Goal: Check status

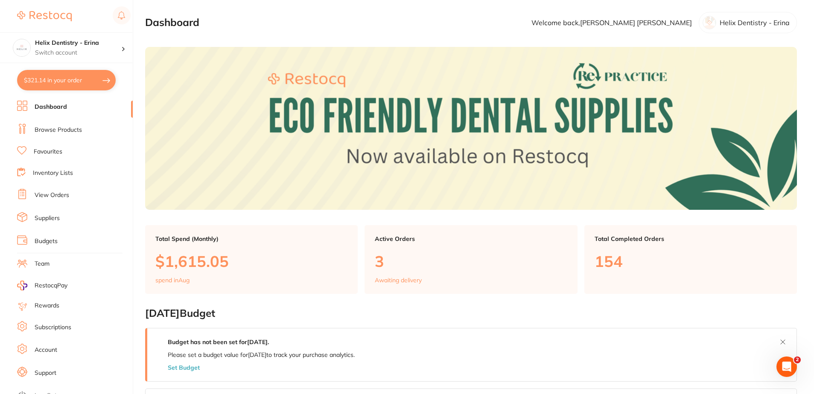
click at [80, 88] on button "$321.14 in your order" at bounding box center [66, 80] width 99 height 20
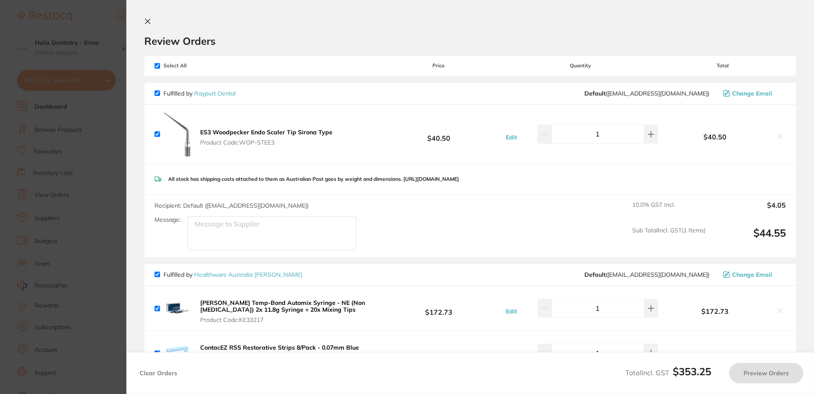
checkbox input "true"
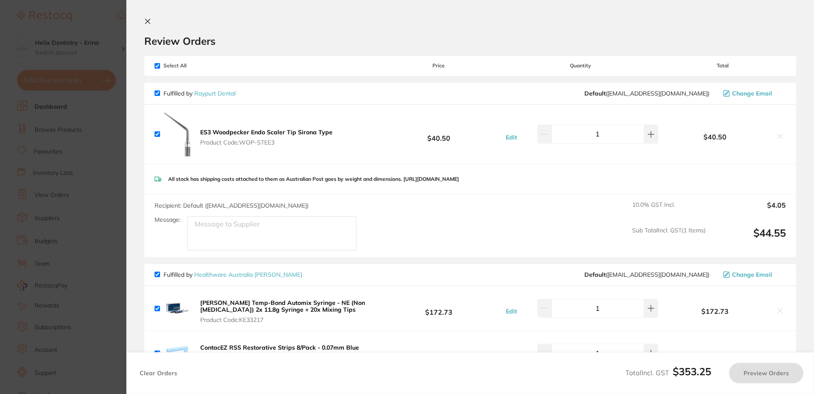
checkbox input "true"
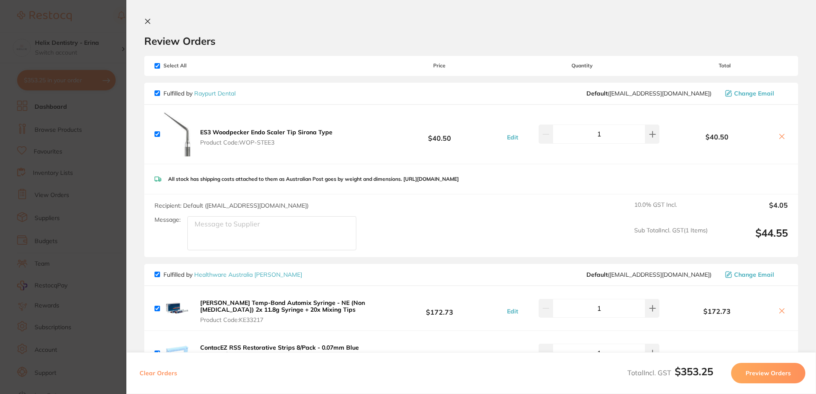
click at [107, 163] on section "Update RRP Set your pre negotiated price for this item. Item Agreed RRP (excl. …" at bounding box center [408, 197] width 816 height 394
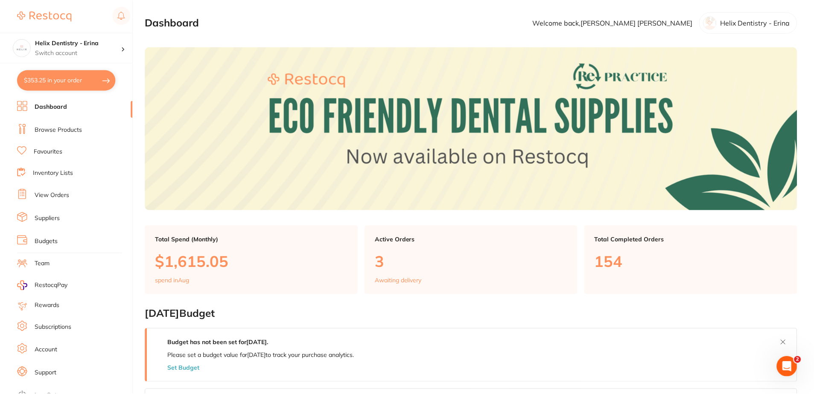
scroll to position [0, 0]
click at [70, 45] on h4 "Helix Dentistry - Erina" at bounding box center [78, 43] width 86 height 9
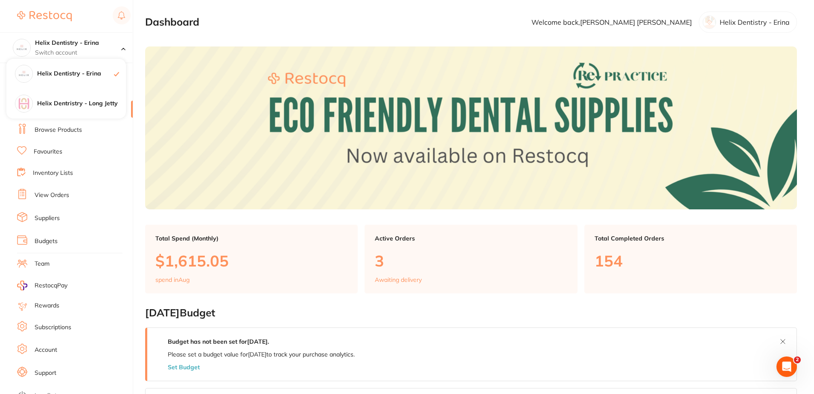
click at [95, 187] on ul "Dashboard Browse Products Favourites Inventory Lists View Orders Suppliers Budg…" at bounding box center [75, 248] width 116 height 295
click at [75, 77] on button "$353.25 in your order" at bounding box center [66, 80] width 99 height 20
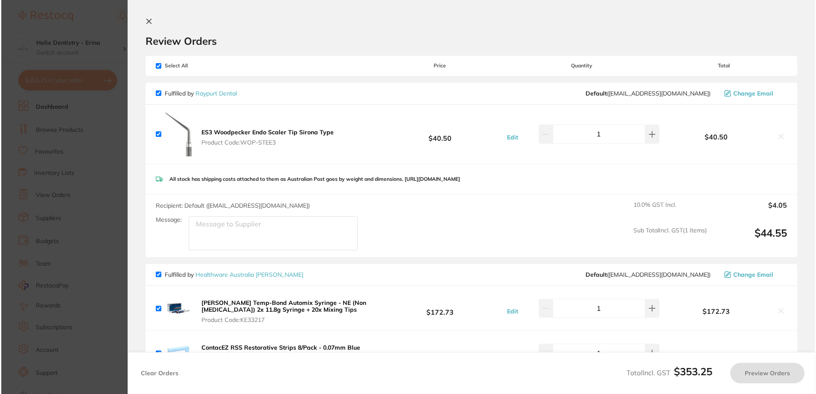
scroll to position [0, 0]
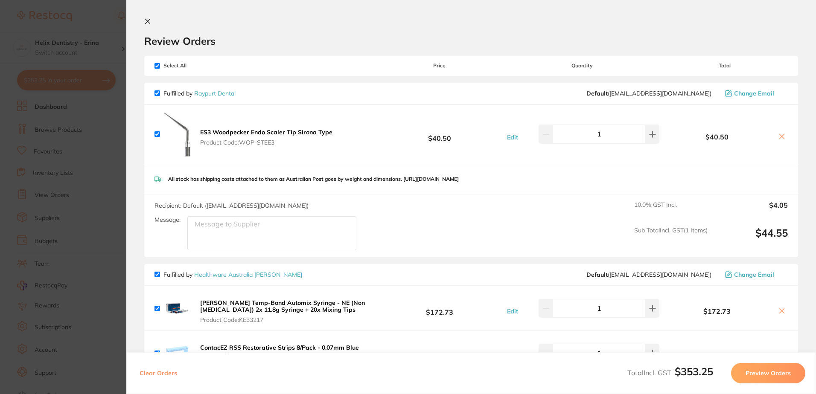
click at [93, 133] on section "Update RRP Set your pre negotiated price for this item. Item Agreed RRP (excl. …" at bounding box center [408, 197] width 816 height 394
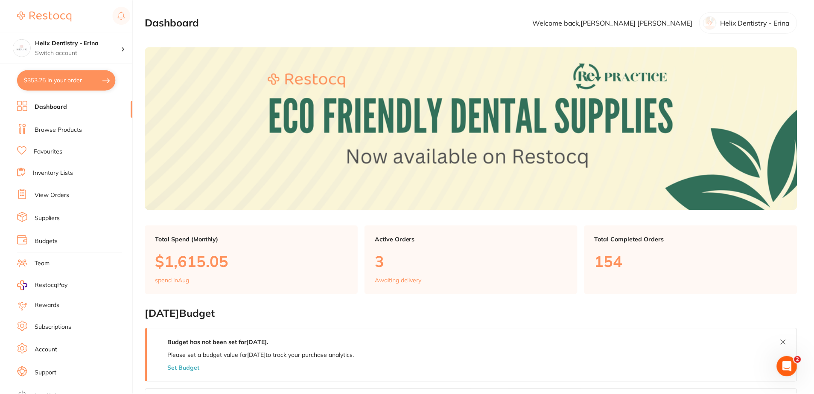
scroll to position [0, 0]
click at [60, 193] on link "View Orders" at bounding box center [52, 195] width 35 height 9
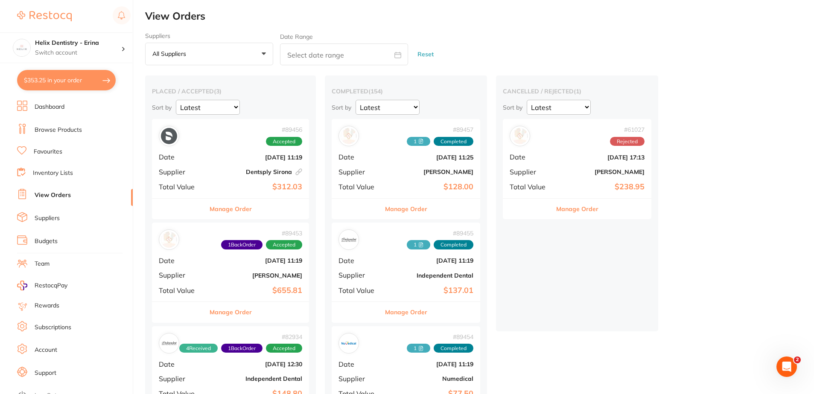
scroll to position [43, 0]
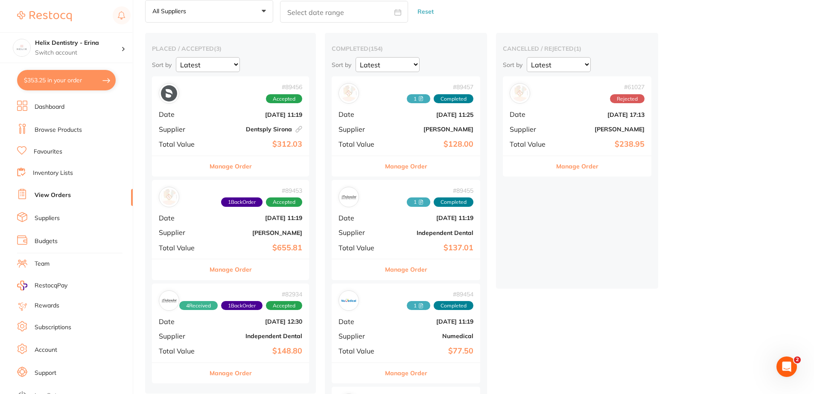
click at [228, 139] on div "# 89456 Accepted Date [DATE] 11:19 Supplier Dentsply [GEOGRAPHIC_DATA] This ord…" at bounding box center [230, 115] width 157 height 79
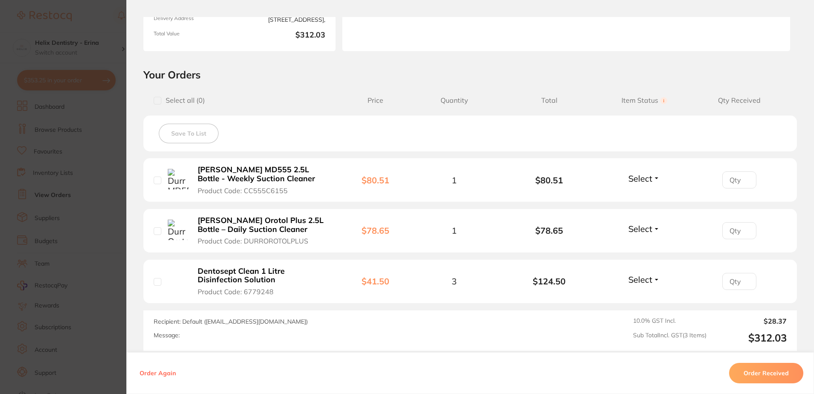
scroll to position [171, 0]
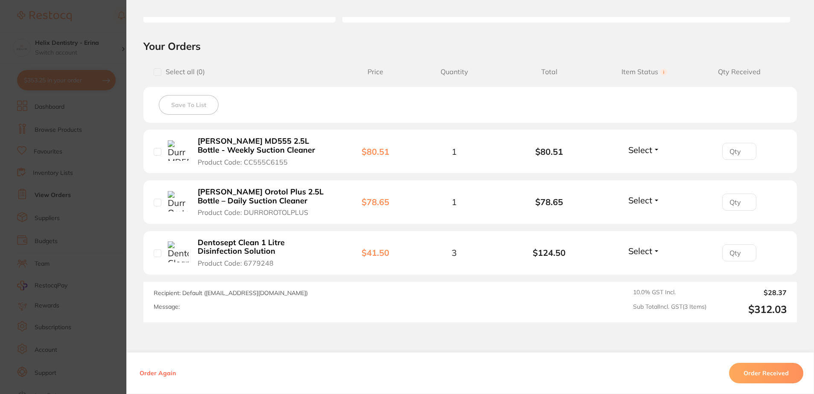
click at [747, 376] on button "Order Received" at bounding box center [766, 373] width 74 height 20
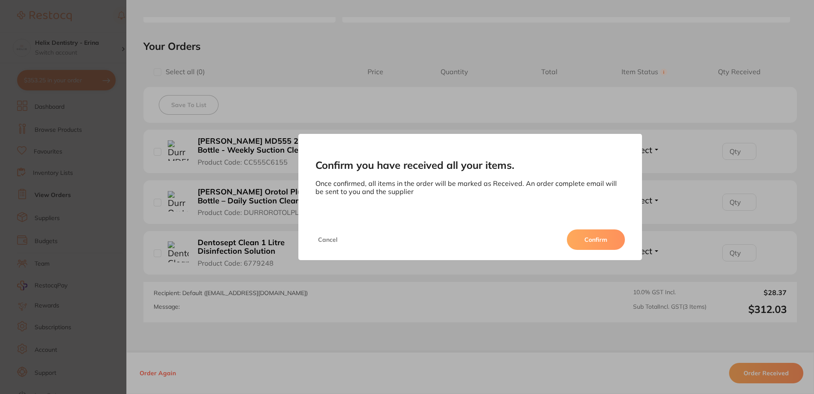
click at [592, 236] on button "Confirm" at bounding box center [596, 240] width 58 height 20
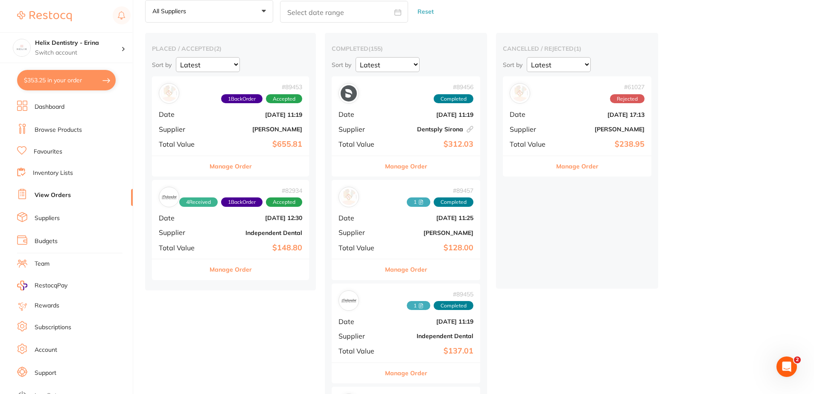
click at [375, 113] on span "Date" at bounding box center [359, 115] width 43 height 8
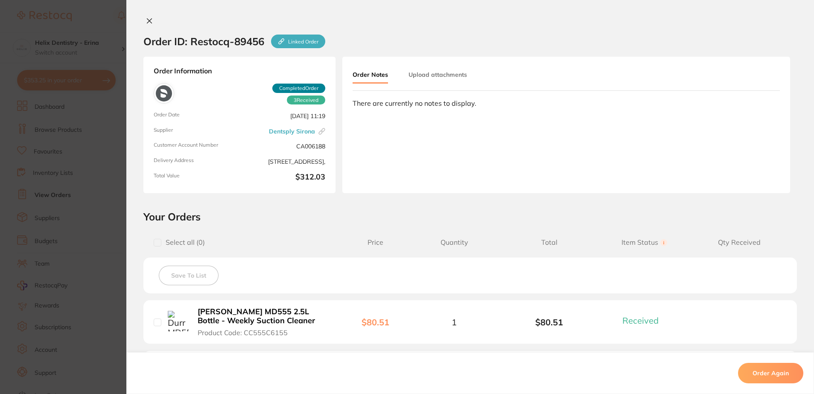
click at [426, 78] on button "Upload attachments" at bounding box center [437, 74] width 58 height 15
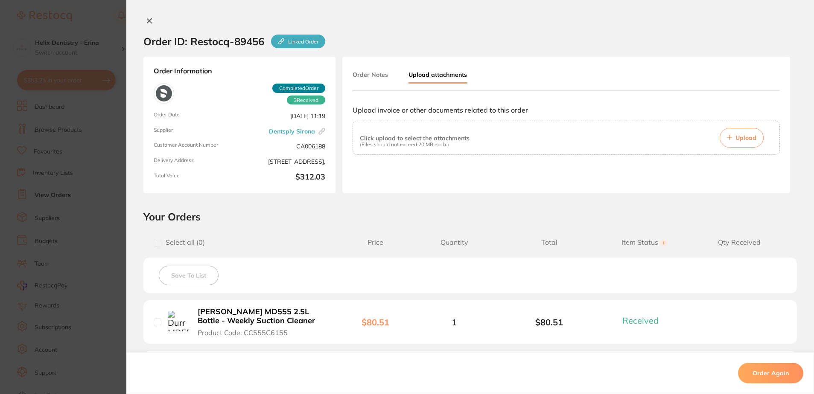
click at [732, 133] on button "Upload" at bounding box center [742, 138] width 44 height 20
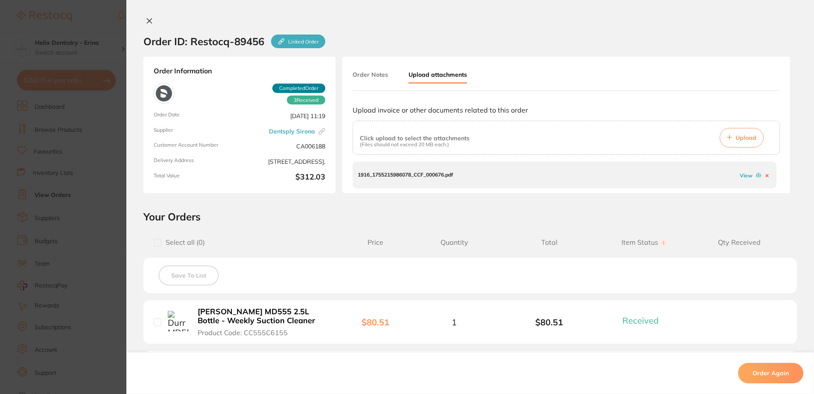
drag, startPoint x: 462, startPoint y: 182, endPoint x: 511, endPoint y: 193, distance: 50.1
click at [464, 183] on div "1916_1755215986078_CCF_000676.pdf View" at bounding box center [565, 175] width 424 height 26
click at [747, 176] on link "View" at bounding box center [746, 175] width 13 height 6
click at [784, 225] on section "Your Orders Select all ( 0 ) Price Quantity Total Item Status You can use this …" at bounding box center [470, 351] width 688 height 283
click at [95, 200] on section "Order ID: Restocq- 89456 Linked Order Order Information 3 Received Completed Or…" at bounding box center [407, 197] width 814 height 394
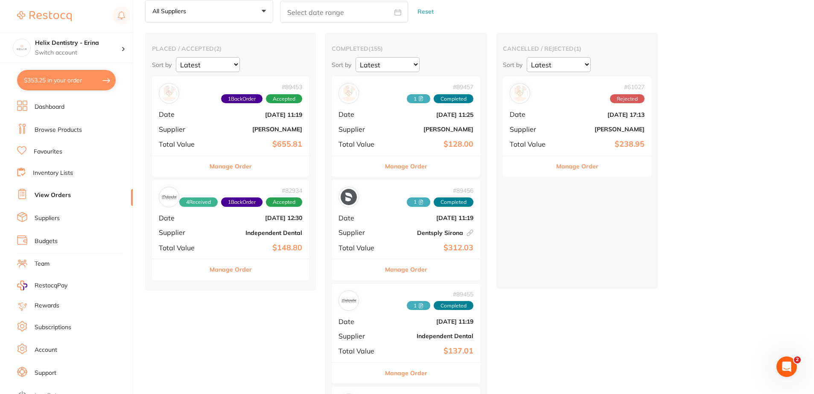
click at [379, 219] on span "Date" at bounding box center [359, 218] width 43 height 8
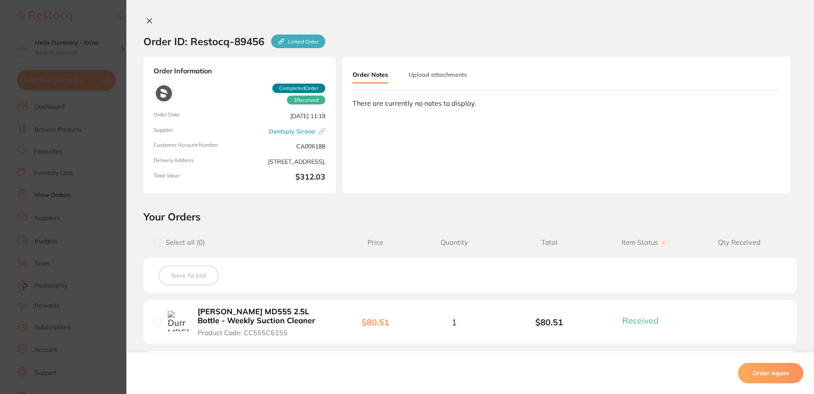
click at [436, 78] on button "Upload attachments" at bounding box center [437, 74] width 58 height 15
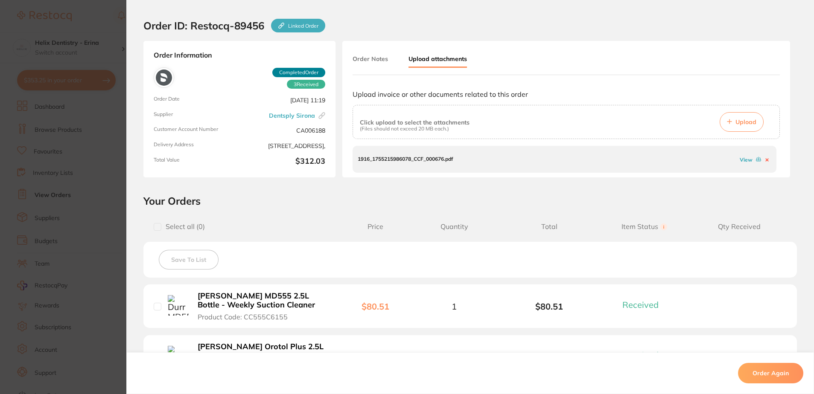
scroll to position [43, 0]
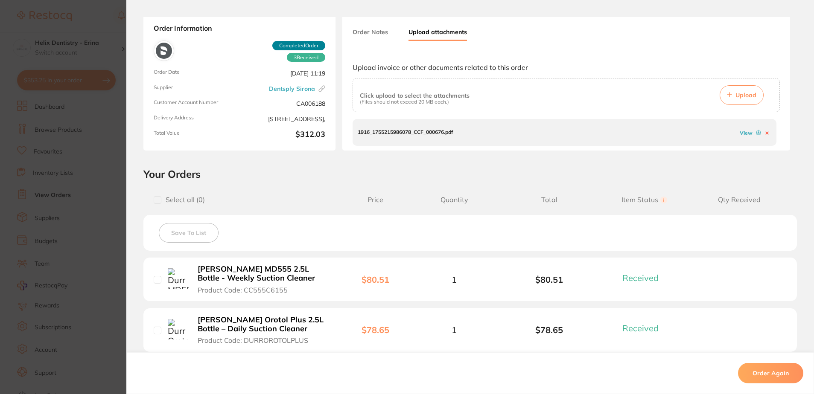
click at [106, 152] on section "Order ID: Restocq- 89456 Linked Order Order Information 3 Received Completed Or…" at bounding box center [407, 197] width 814 height 394
